Goal: Information Seeking & Learning: Understand process/instructions

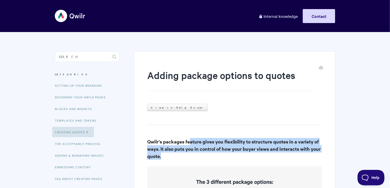
drag, startPoint x: 190, startPoint y: 143, endPoint x: 199, endPoint y: 160, distance: 19.5
click at [199, 160] on h3 "Qwilr's packages feature gives you flexibility to structure quotes in a variety…" at bounding box center [234, 149] width 175 height 22
drag, startPoint x: 160, startPoint y: 142, endPoint x: 170, endPoint y: 158, distance: 18.2
click at [170, 158] on h3 "Qwilr's packages feature gives you flexibility to structure quotes in a variety…" at bounding box center [234, 149] width 175 height 22
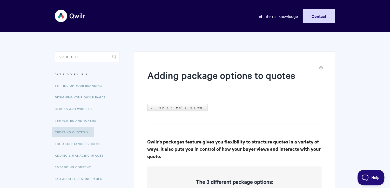
click at [181, 158] on h3 "Qwilr's packages feature gives you flexibility to structure quotes in a variety…" at bounding box center [234, 149] width 175 height 22
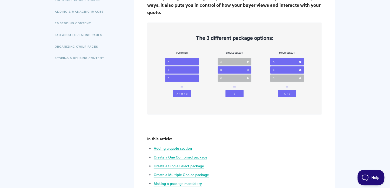
scroll to position [153, 0]
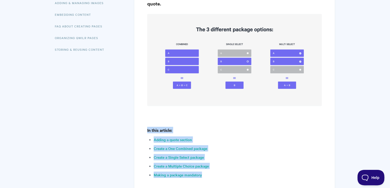
drag, startPoint x: 147, startPoint y: 131, endPoint x: 239, endPoint y: 174, distance: 100.6
click at [239, 174] on p "Making a package mandatory" at bounding box center [238, 175] width 168 height 6
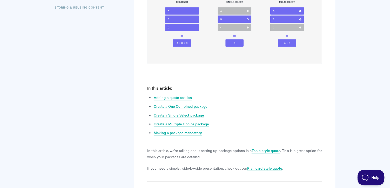
scroll to position [198, 0]
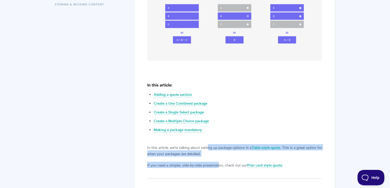
drag, startPoint x: 209, startPoint y: 147, endPoint x: 219, endPoint y: 165, distance: 20.3
click at [219, 165] on p "If you need a simpler, side-by-side presentation, check out our Plan card style…" at bounding box center [234, 165] width 175 height 6
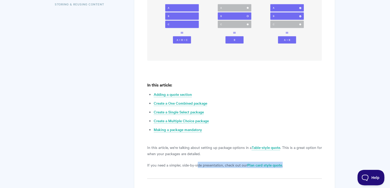
drag, startPoint x: 198, startPoint y: 162, endPoint x: 202, endPoint y: 170, distance: 8.7
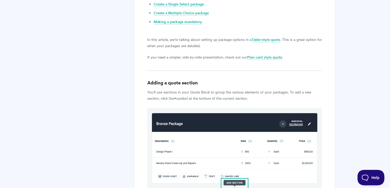
scroll to position [314, 0]
